Goal: Find specific page/section: Find specific page/section

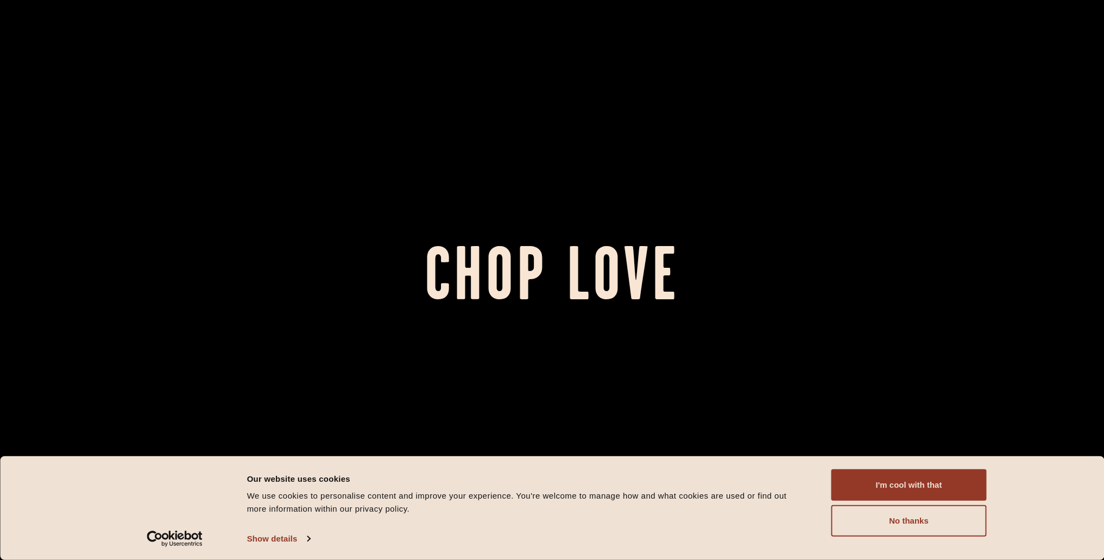
click at [940, 488] on button "I'm cool with that" at bounding box center [909, 485] width 155 height 32
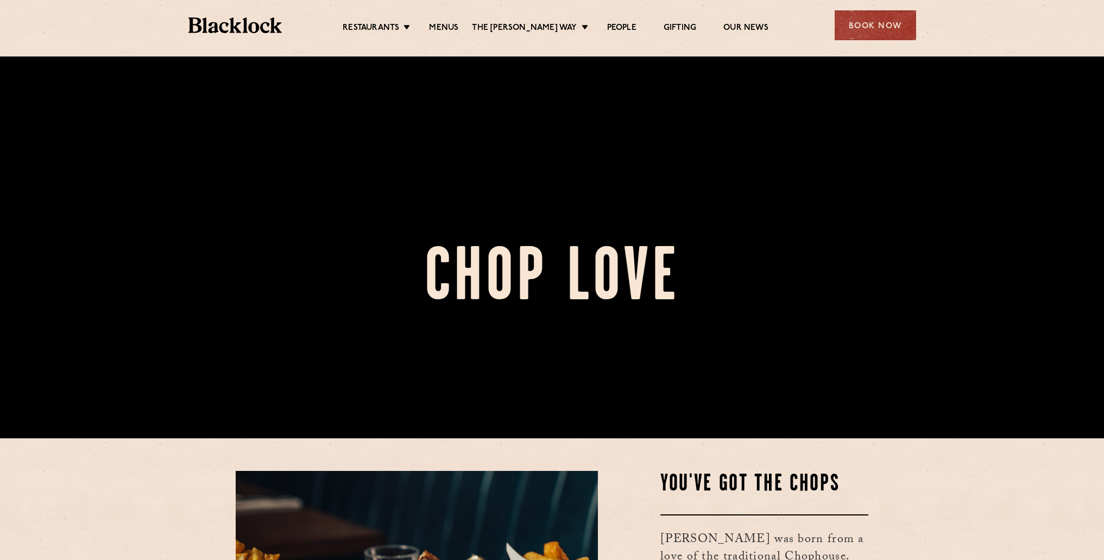
scroll to position [435, 0]
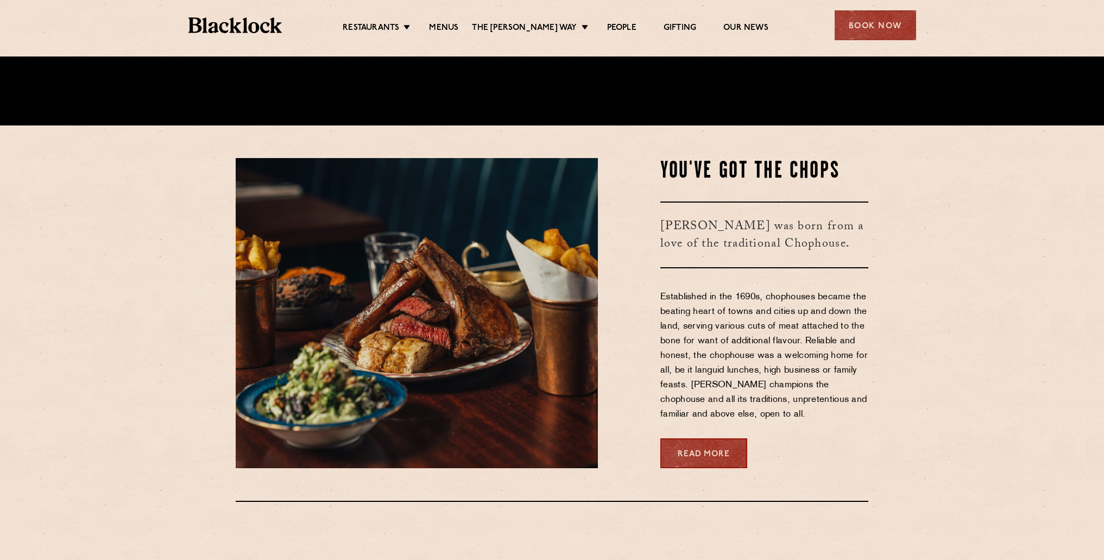
click at [0, 0] on link "Soho" at bounding box center [0, 0] width 0 height 0
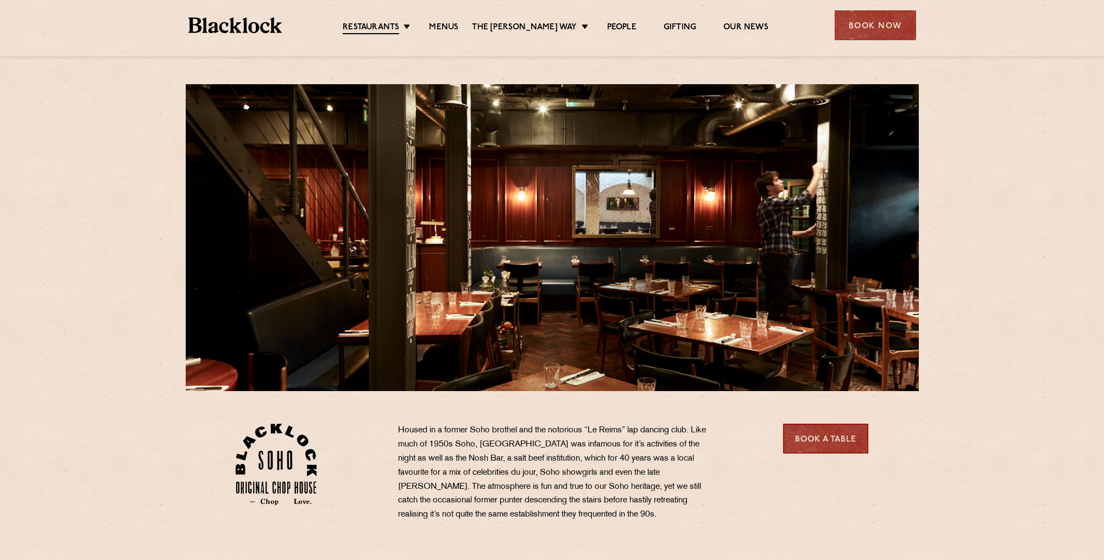
click at [0, 0] on link "[GEOGRAPHIC_DATA]" at bounding box center [0, 0] width 0 height 0
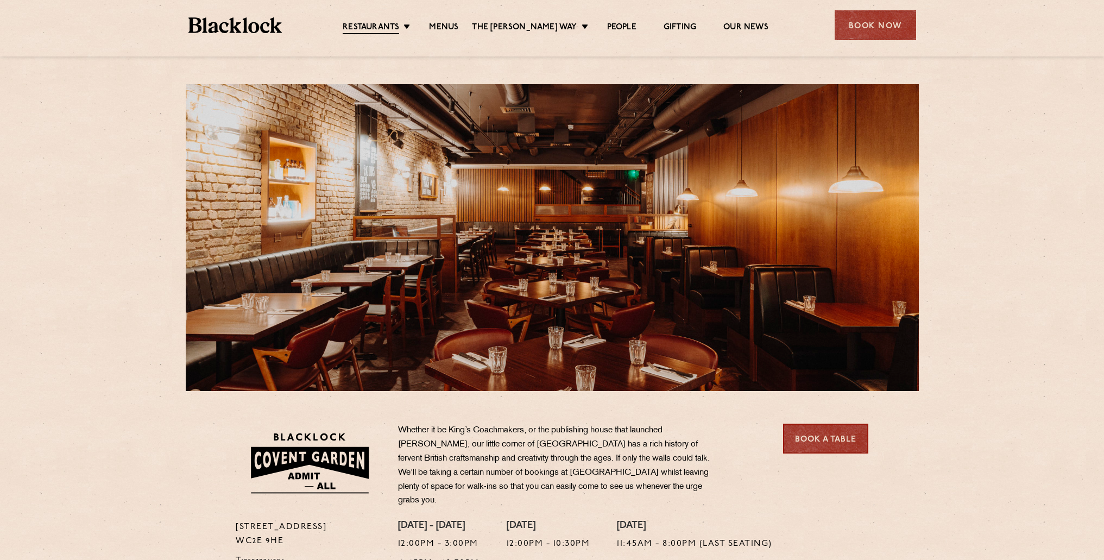
click at [459, 22] on link "Menus" at bounding box center [443, 27] width 29 height 11
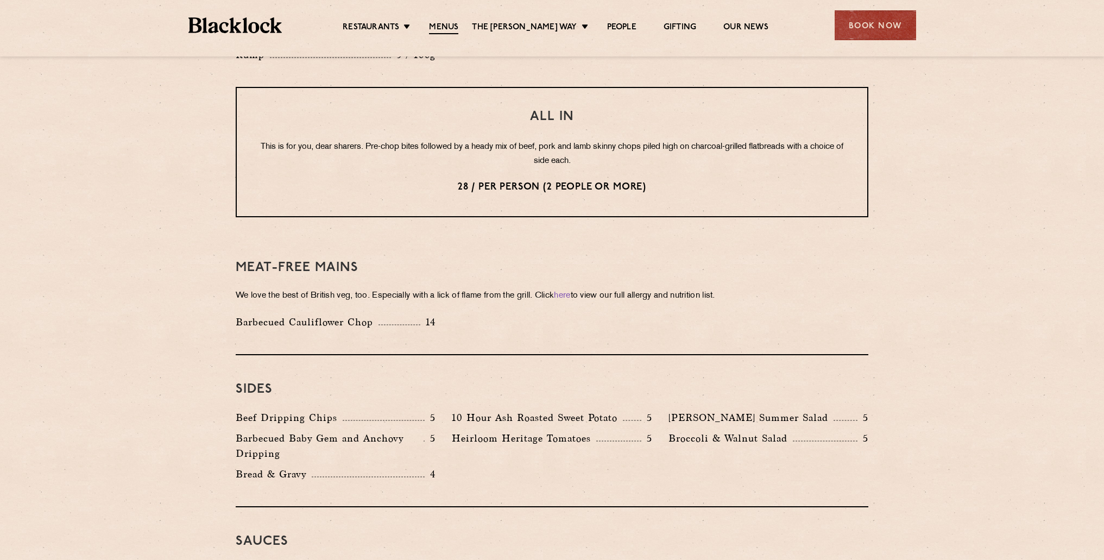
scroll to position [1413, 0]
